Goal: Task Accomplishment & Management: Manage account settings

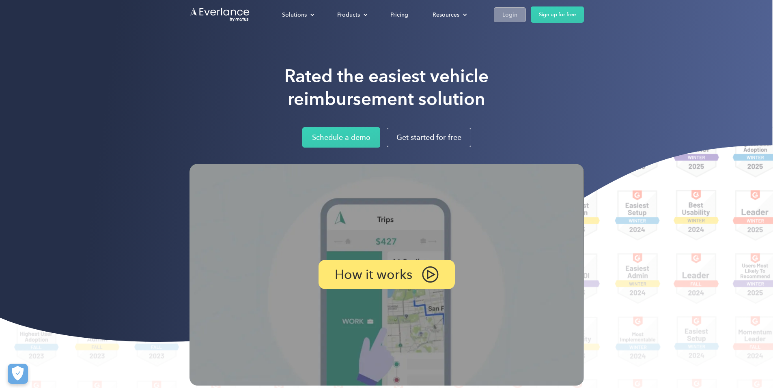
click at [517, 11] on div "Login" at bounding box center [509, 15] width 15 height 10
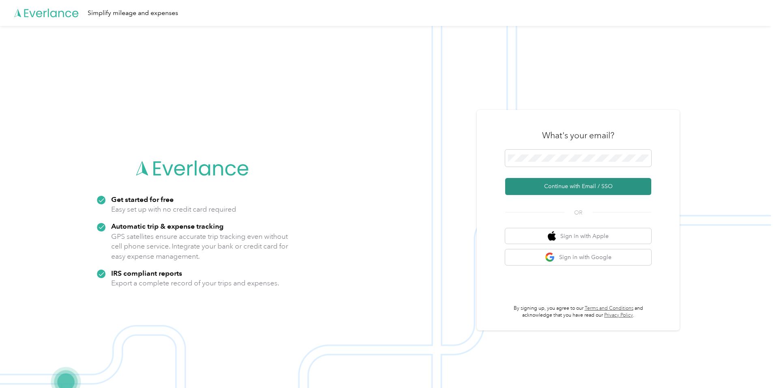
click at [579, 185] on button "Continue with Email / SSO" at bounding box center [578, 186] width 146 height 17
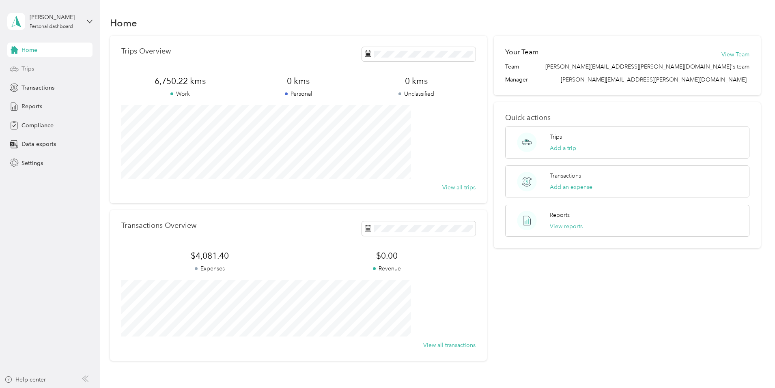
click at [26, 67] on span "Trips" at bounding box center [28, 69] width 13 height 9
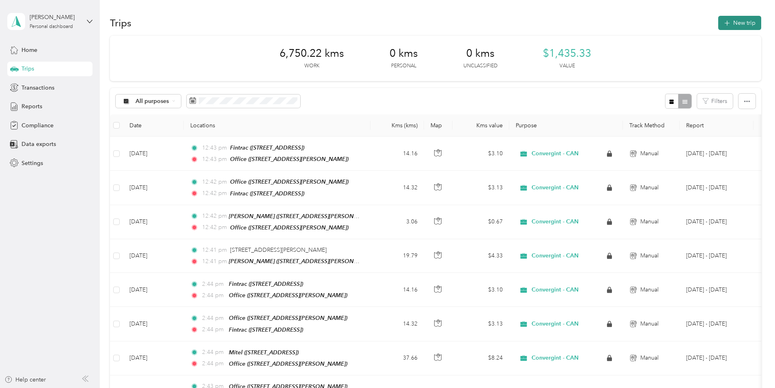
click at [718, 19] on button "New trip" at bounding box center [739, 23] width 43 height 14
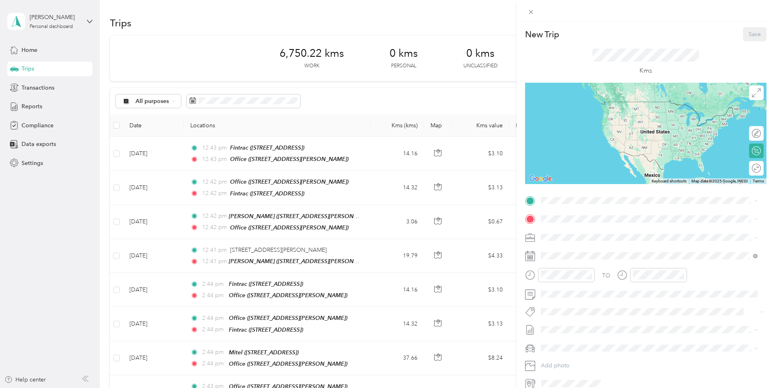
click at [570, 257] on strong "Office" at bounding box center [564, 258] width 17 height 7
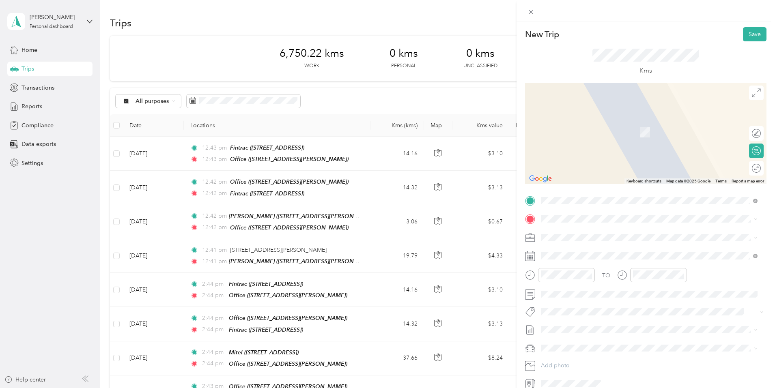
click at [565, 249] on strong "Fintrac" at bounding box center [565, 248] width 18 height 7
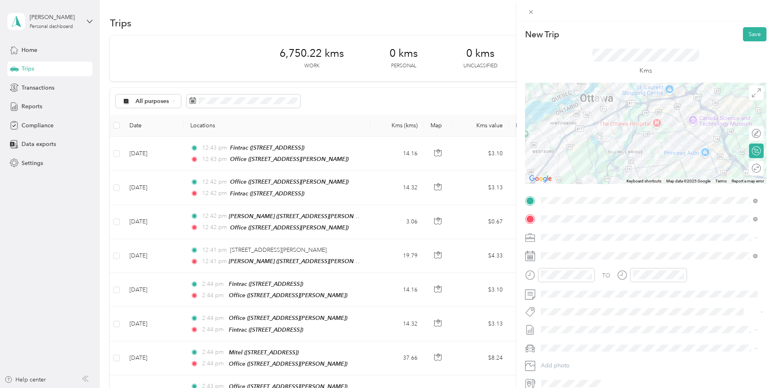
click at [566, 361] on span "Mazda Mazda 3 GS" at bounding box center [568, 362] width 49 height 7
click at [751, 28] on button "Save" at bounding box center [755, 34] width 24 height 14
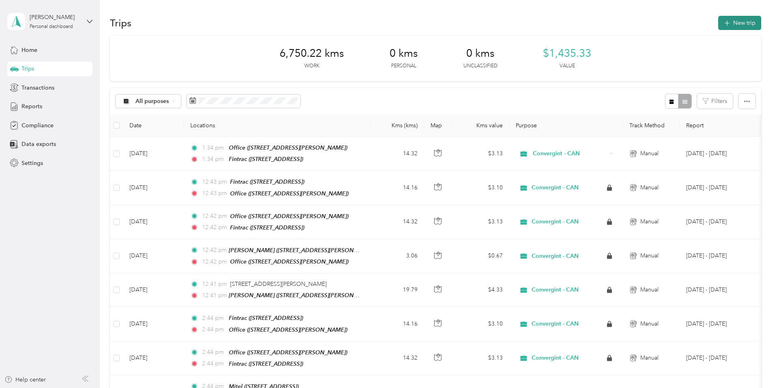
click at [718, 24] on button "New trip" at bounding box center [739, 23] width 43 height 14
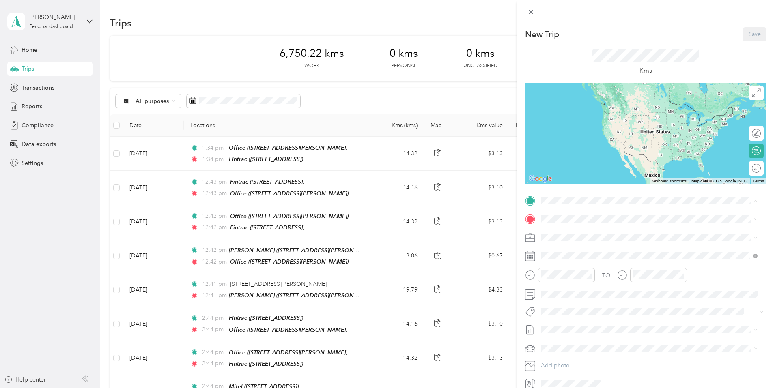
click at [570, 234] on strong "Fintrac" at bounding box center [565, 232] width 18 height 7
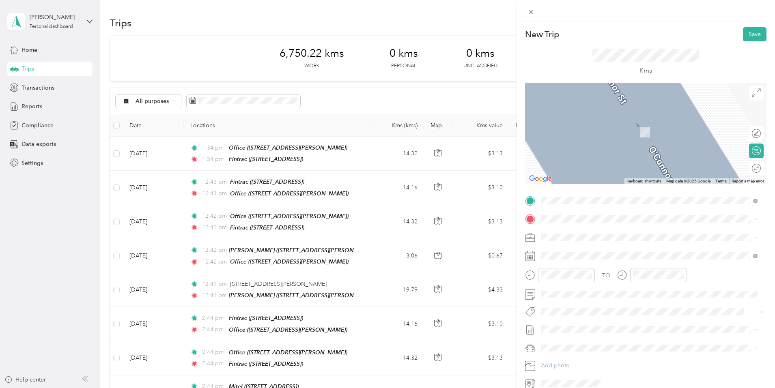
click at [571, 276] on strong "Office" at bounding box center [564, 276] width 17 height 7
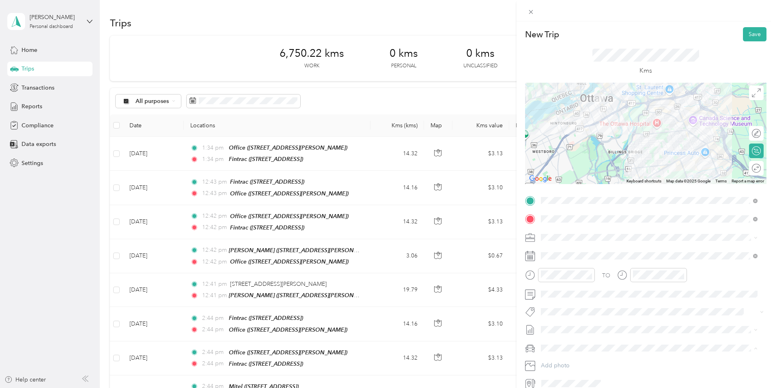
click at [568, 361] on span "Mazda Mazda 3 GS" at bounding box center [568, 362] width 49 height 7
click at [751, 33] on button "Save" at bounding box center [755, 34] width 24 height 14
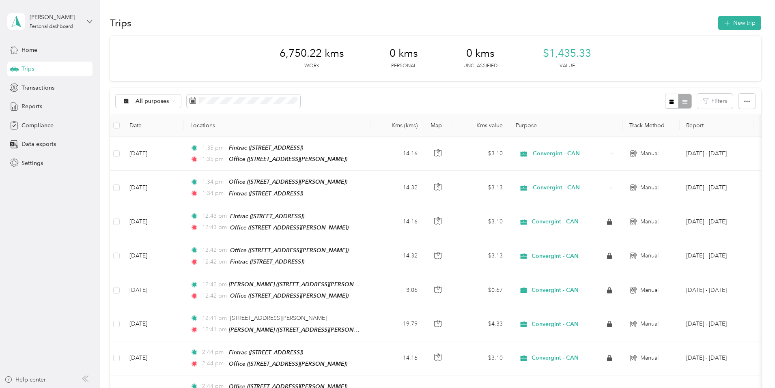
click at [91, 20] on icon at bounding box center [90, 22] width 6 height 6
click at [86, 20] on div "Zbigniew Bober Personal dashboard" at bounding box center [49, 21] width 85 height 28
click at [47, 67] on div "Log out" at bounding box center [138, 63] width 251 height 14
